Goal: Information Seeking & Learning: Learn about a topic

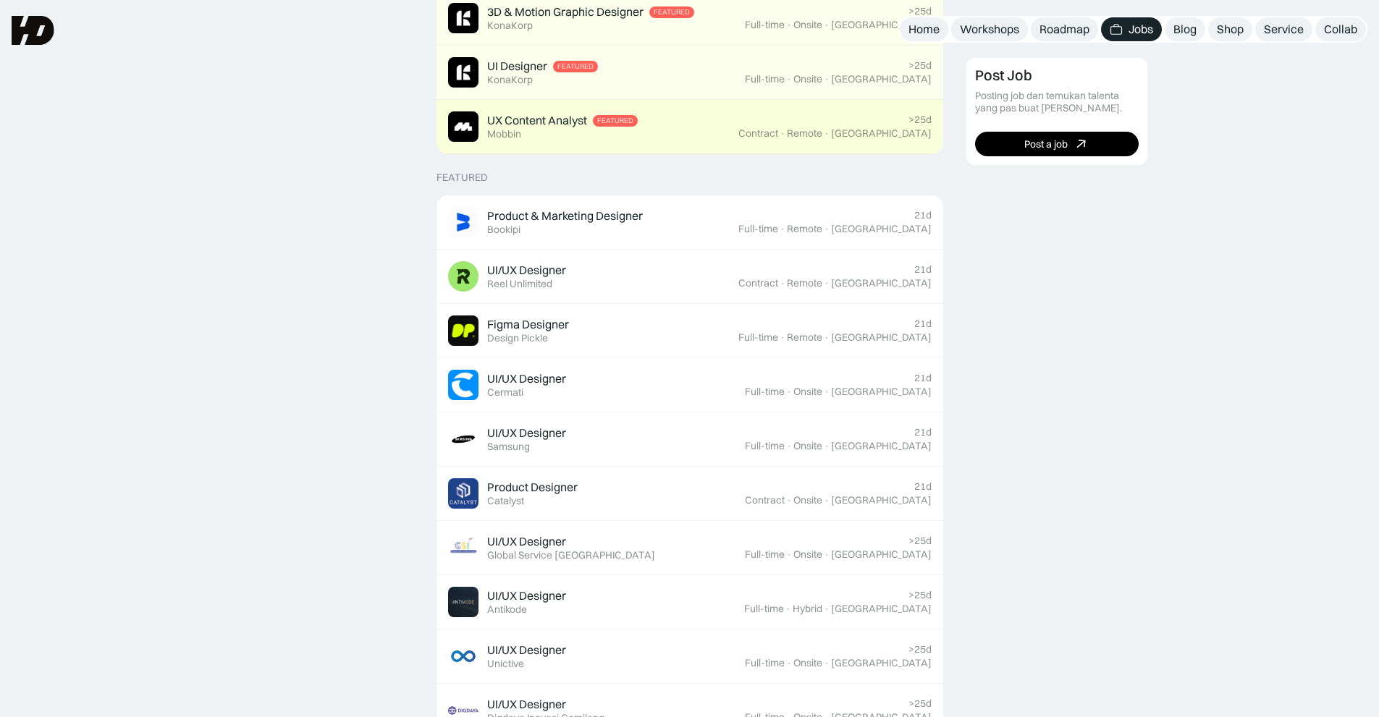
scroll to position [362, 0]
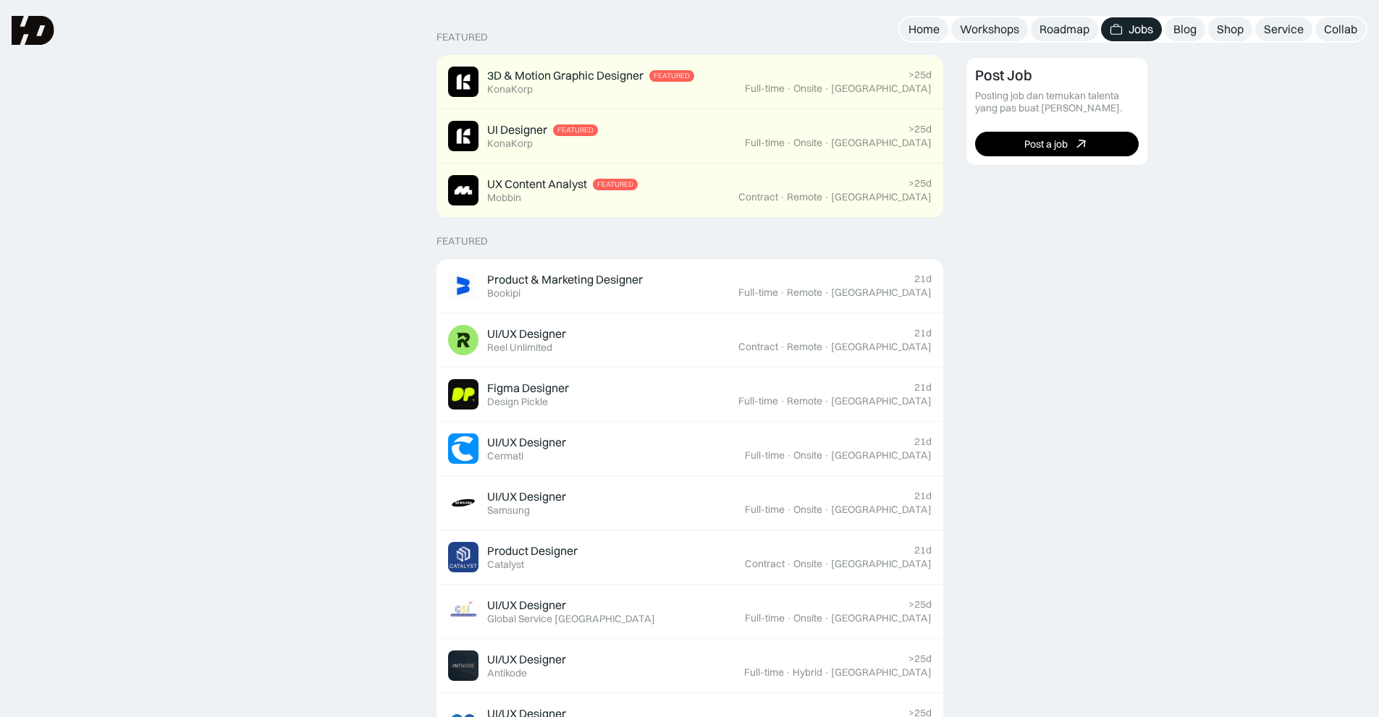
drag, startPoint x: 612, startPoint y: 291, endPoint x: 636, endPoint y: 307, distance: 28.1
click at [614, 292] on div "Product & Marketing Designer Featured Bookipi" at bounding box center [565, 286] width 156 height 28
click at [682, 305] on link "Product & Marketing Designer Featured Bookipi 21d Full-time · Remote · Indonesia" at bounding box center [689, 286] width 507 height 54
